Goal: Task Accomplishment & Management: Manage account settings

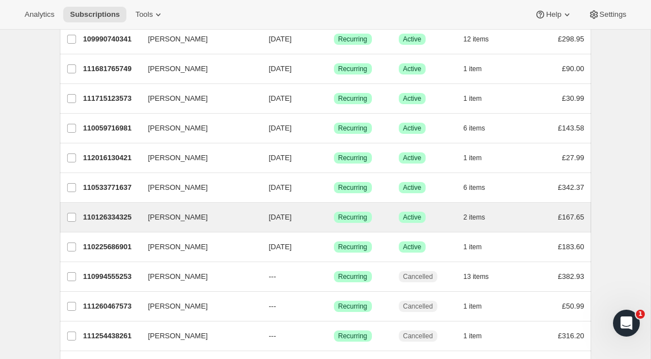
scroll to position [245, 0]
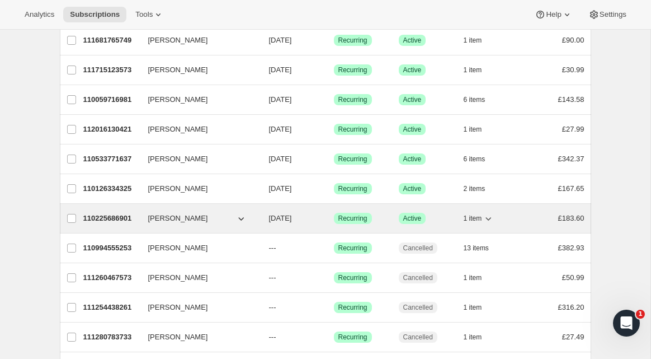
click at [170, 223] on span "[PERSON_NAME]" at bounding box center [178, 218] width 60 height 11
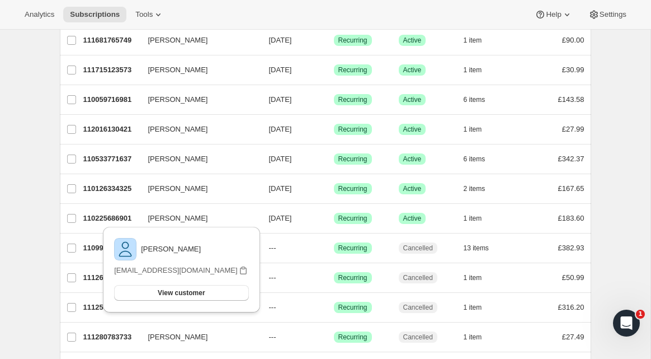
click at [36, 198] on div "Subscriptions. This page is ready Subscriptions Bulk updates More actions Bulk …" at bounding box center [325, 114] width 651 height 659
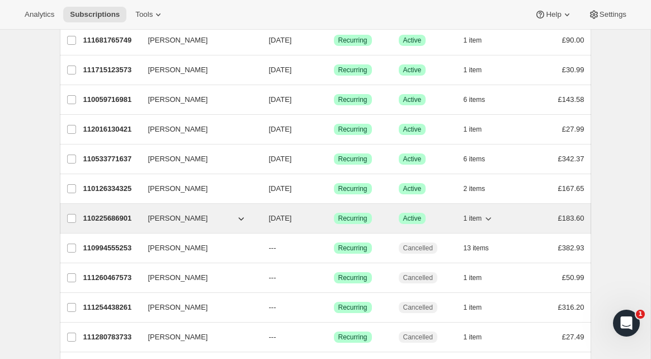
click at [143, 223] on div "110225686901 [PERSON_NAME] [DATE] Success Recurring Success Active 1 item £183.…" at bounding box center [333, 218] width 501 height 16
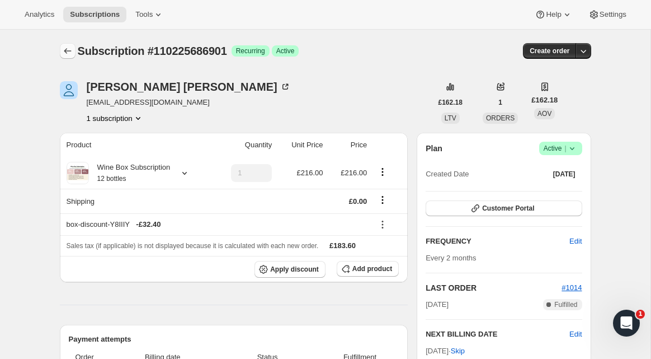
click at [69, 50] on icon "Subscriptions" at bounding box center [67, 50] width 11 height 11
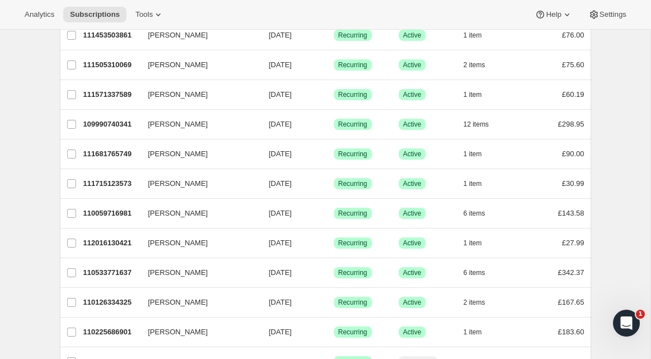
scroll to position [132, 0]
